Goal: Task Accomplishment & Management: Manage account settings

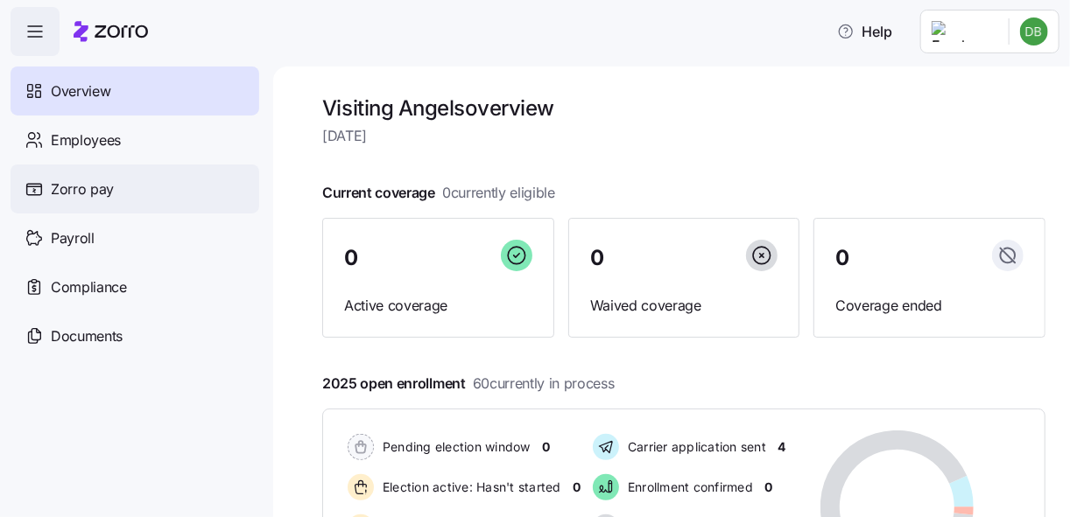
click at [82, 187] on span "Zorro pay" at bounding box center [82, 190] width 63 height 22
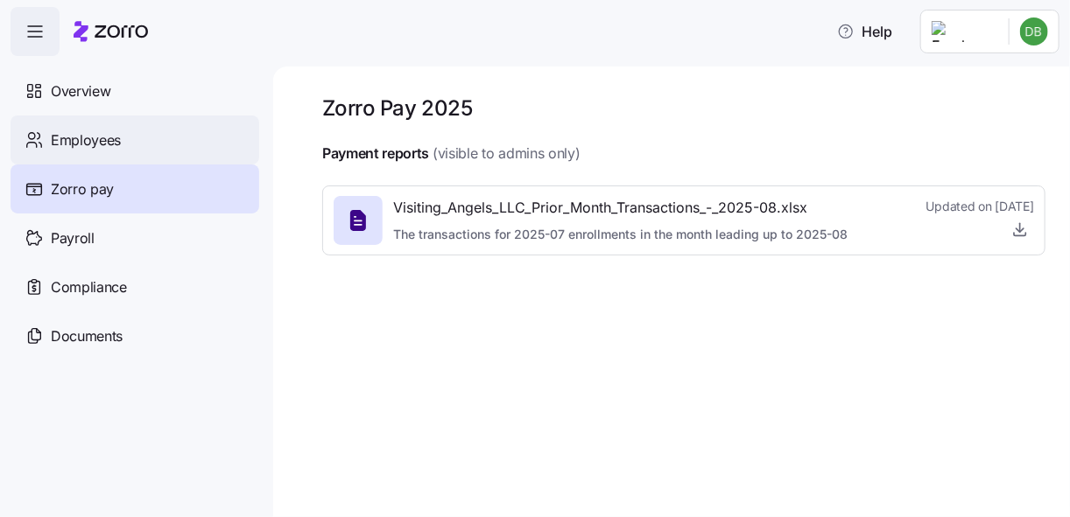
click at [71, 139] on span "Employees" at bounding box center [86, 141] width 70 height 22
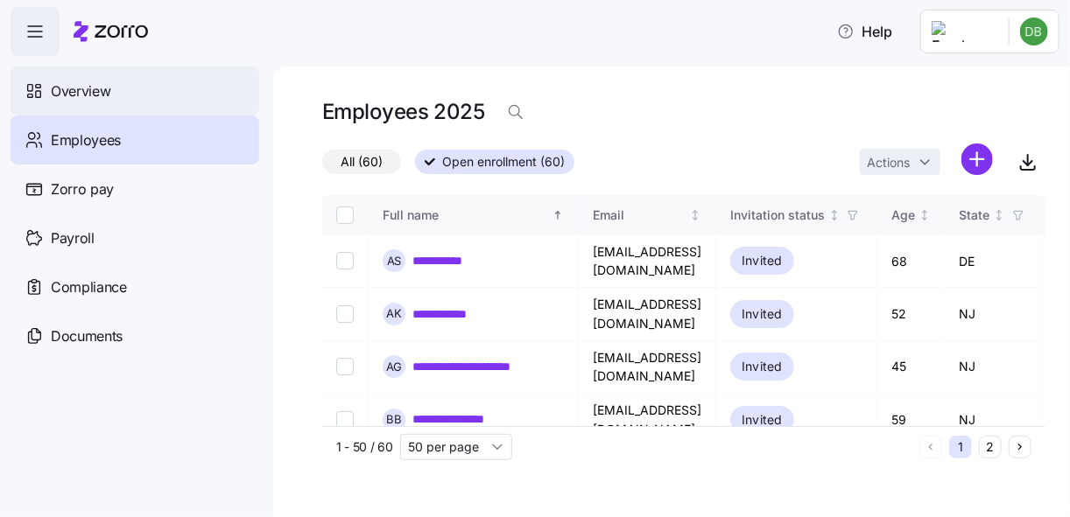
click at [81, 89] on span "Overview" at bounding box center [81, 92] width 60 height 22
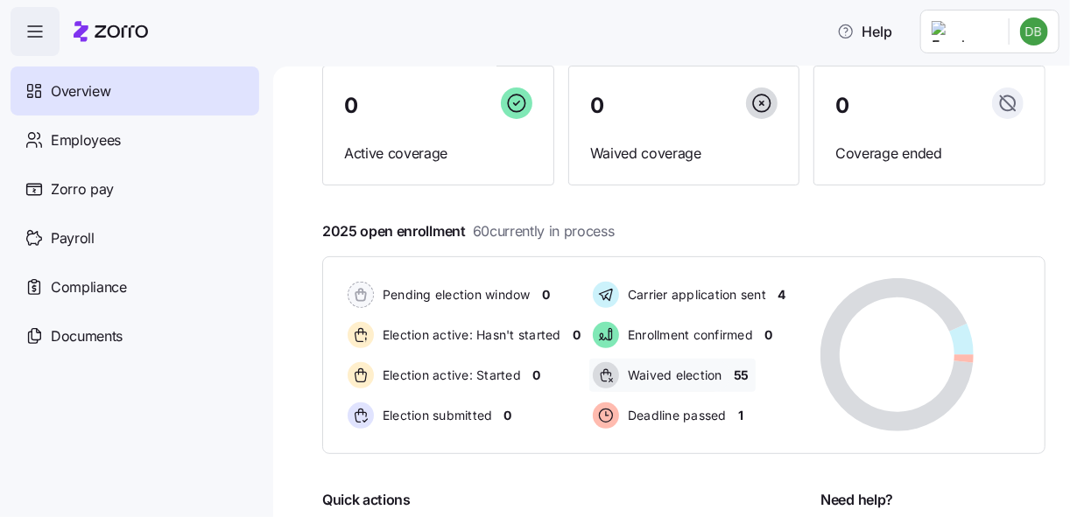
scroll to position [210, 0]
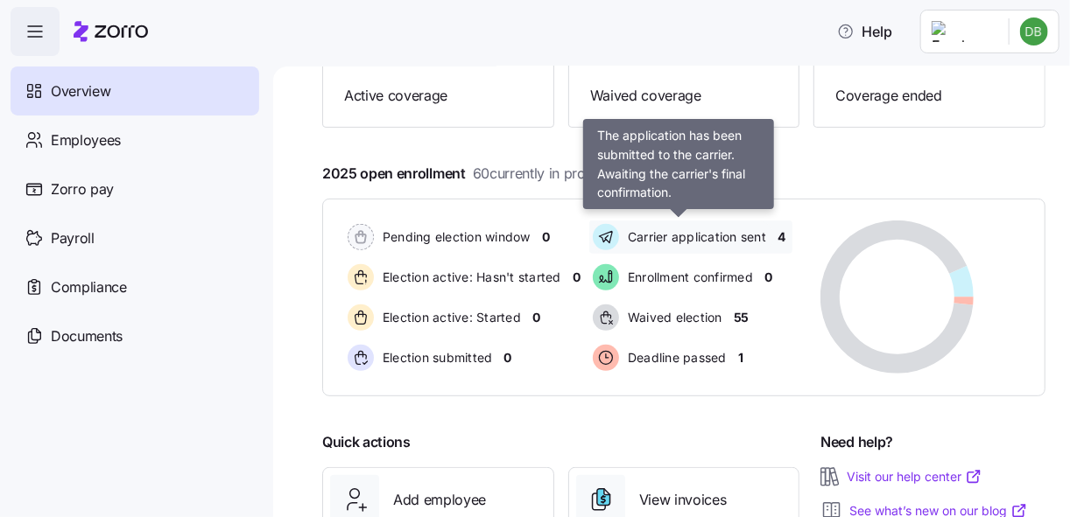
click at [667, 237] on span "Carrier application sent" at bounding box center [695, 238] width 144 height 18
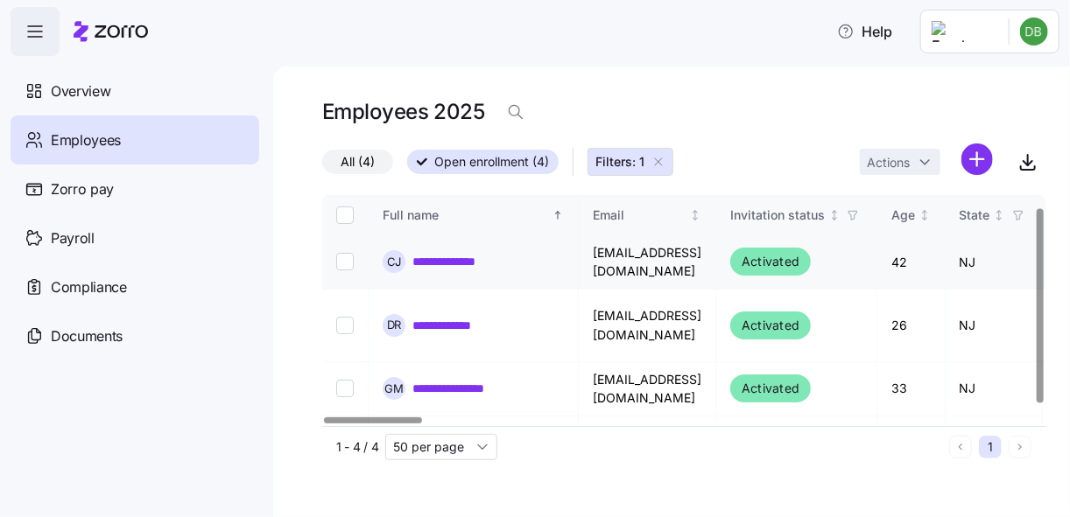
scroll to position [26, 0]
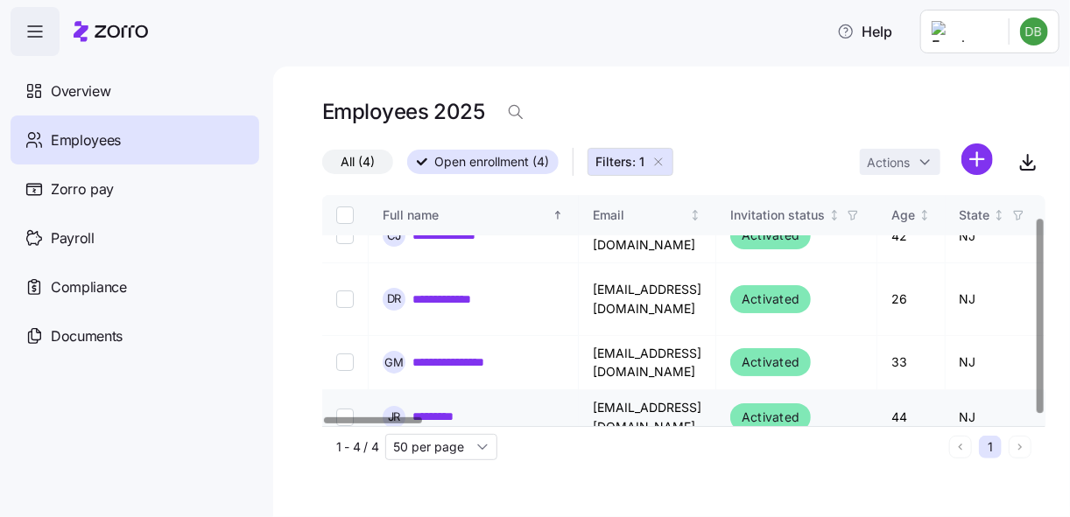
click at [426, 408] on link "*********" at bounding box center [440, 417] width 57 height 18
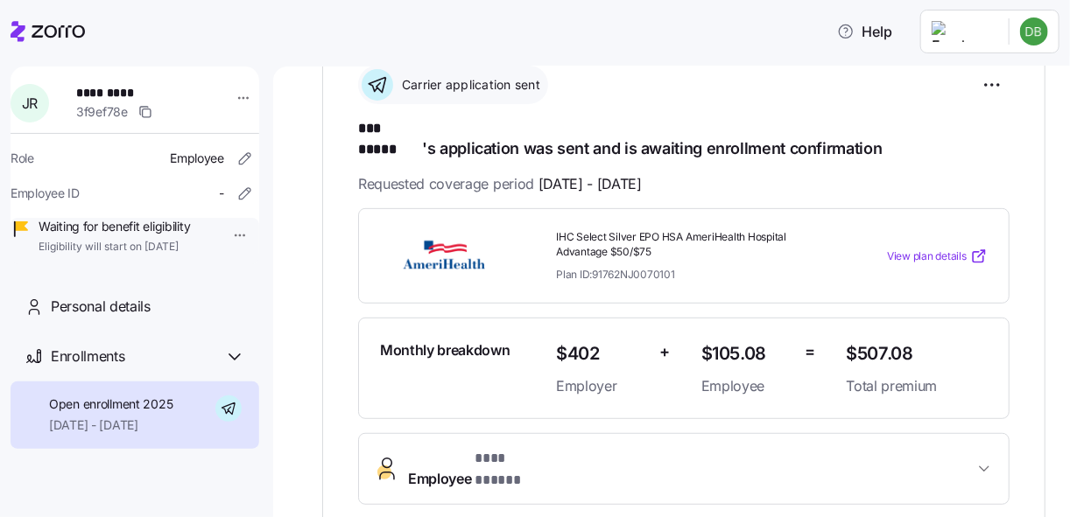
scroll to position [249, 0]
